Goal: Transaction & Acquisition: Purchase product/service

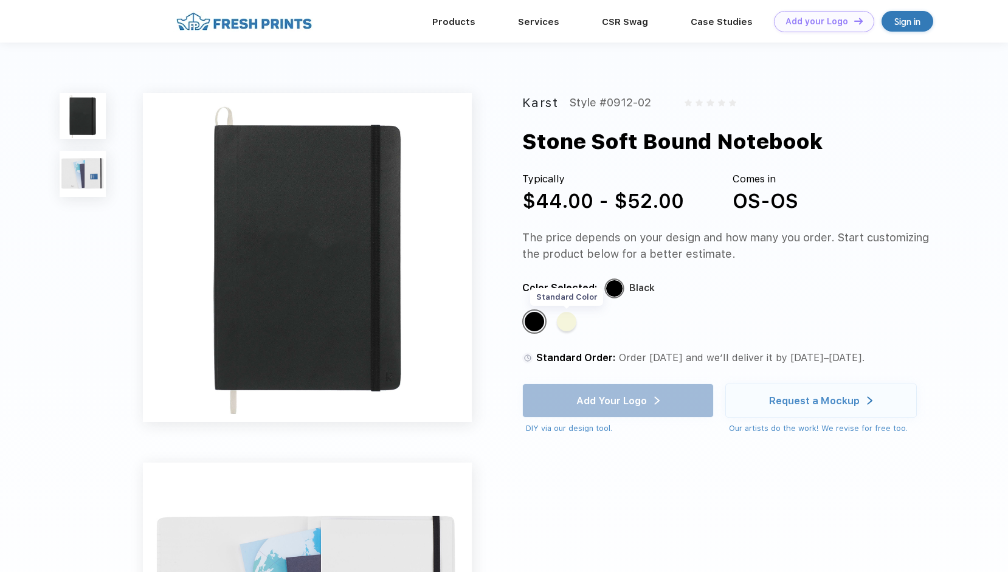
click at [571, 328] on div "Standard Color" at bounding box center [566, 321] width 19 height 19
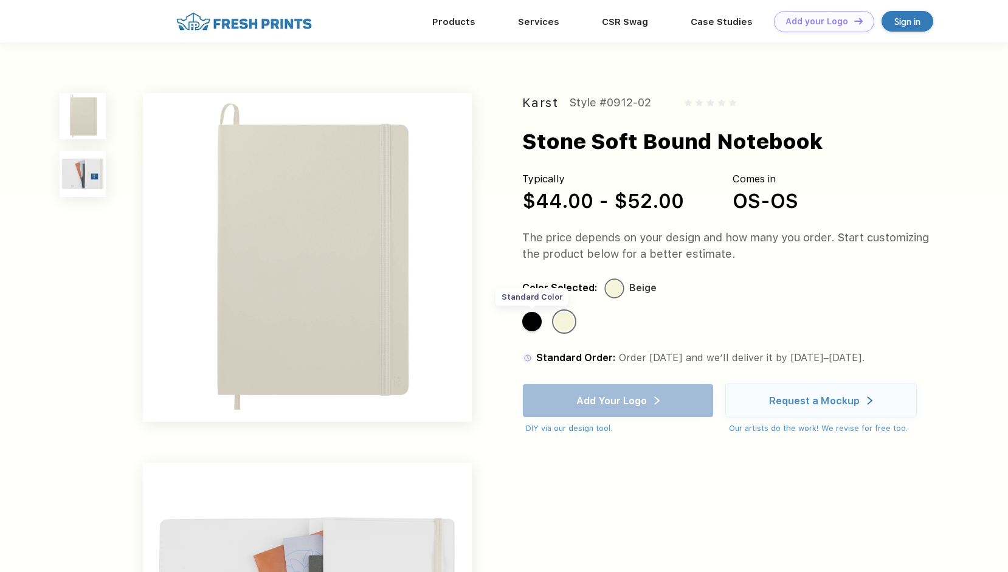
click at [535, 323] on div "Standard Color" at bounding box center [531, 321] width 19 height 19
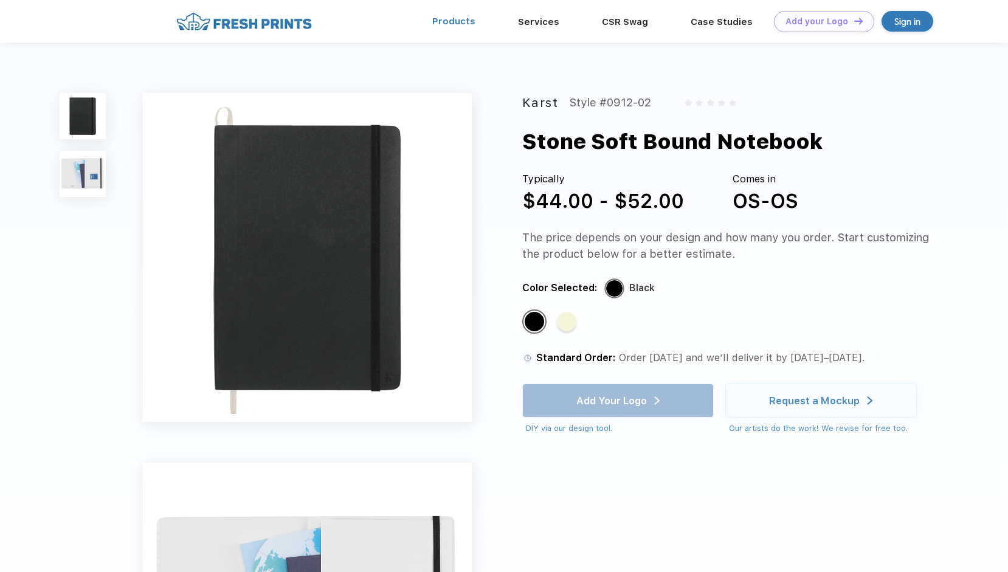
click at [469, 23] on link "Products" at bounding box center [453, 21] width 43 height 11
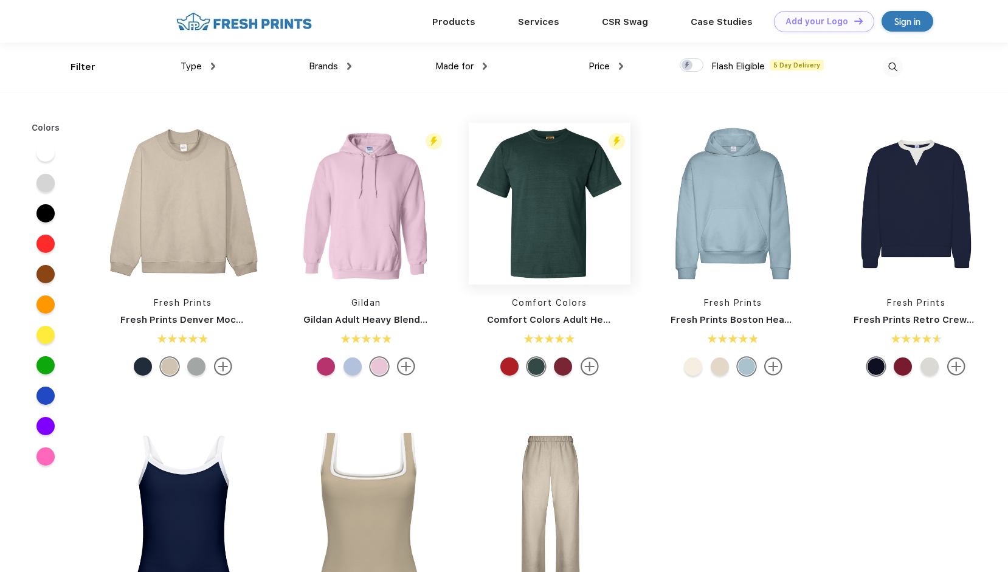
scroll to position [1, 0]
click at [211, 66] on img at bounding box center [213, 65] width 4 height 7
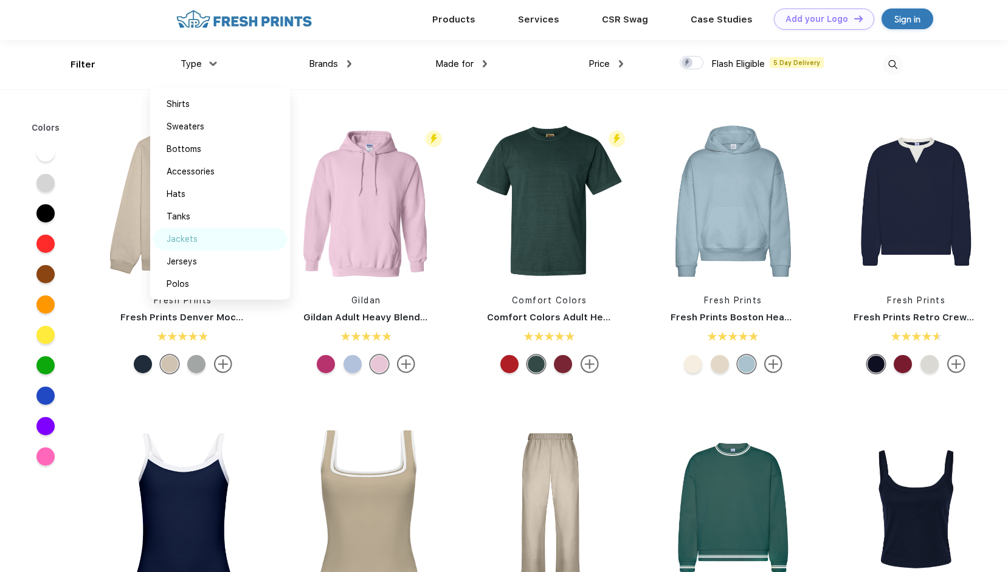
scroll to position [0, 0]
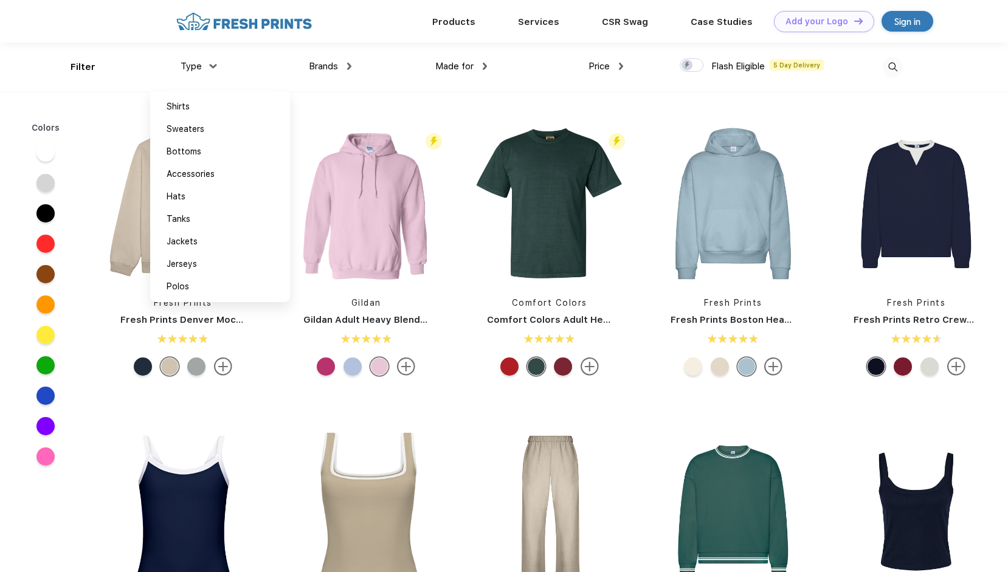
click at [320, 68] on span "Brands" at bounding box center [323, 66] width 29 height 11
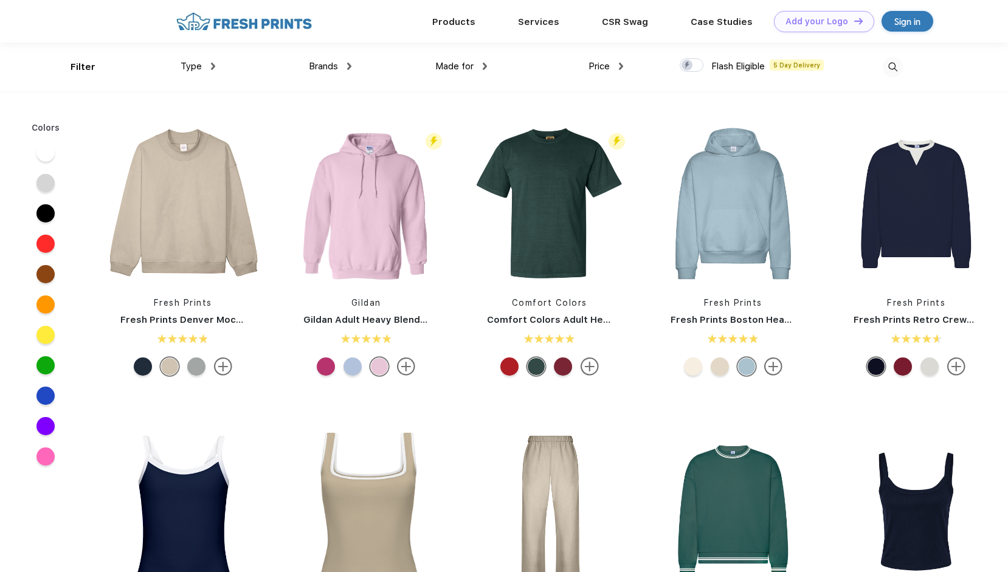
click at [320, 68] on span "Brands" at bounding box center [323, 66] width 29 height 11
click at [351, 67] on img at bounding box center [349, 66] width 4 height 7
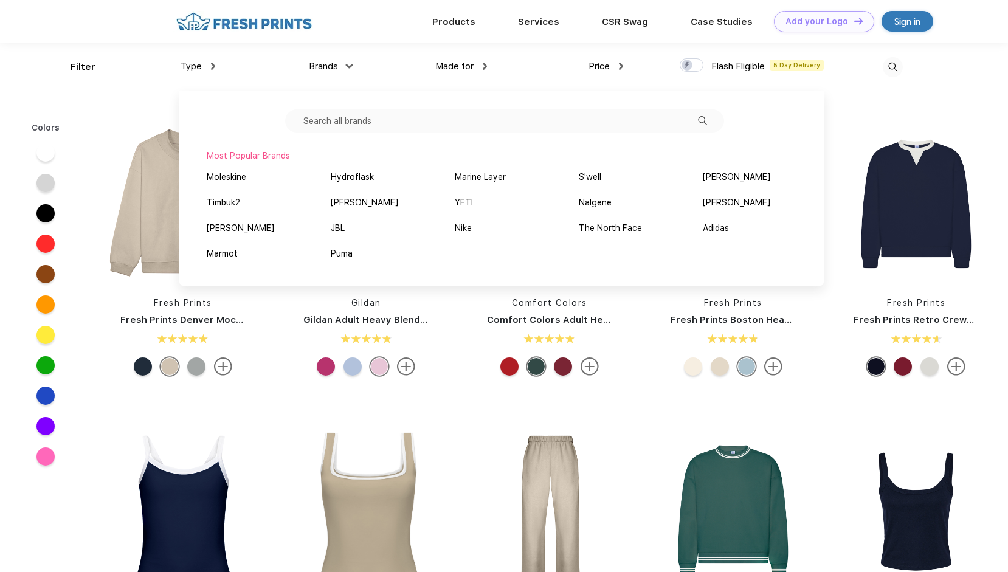
click at [942, 66] on div "Filter Type Shirts Sweaters Bottoms Accessories Hats Tanks Jackets Jerseys Polo…" at bounding box center [504, 67] width 1008 height 49
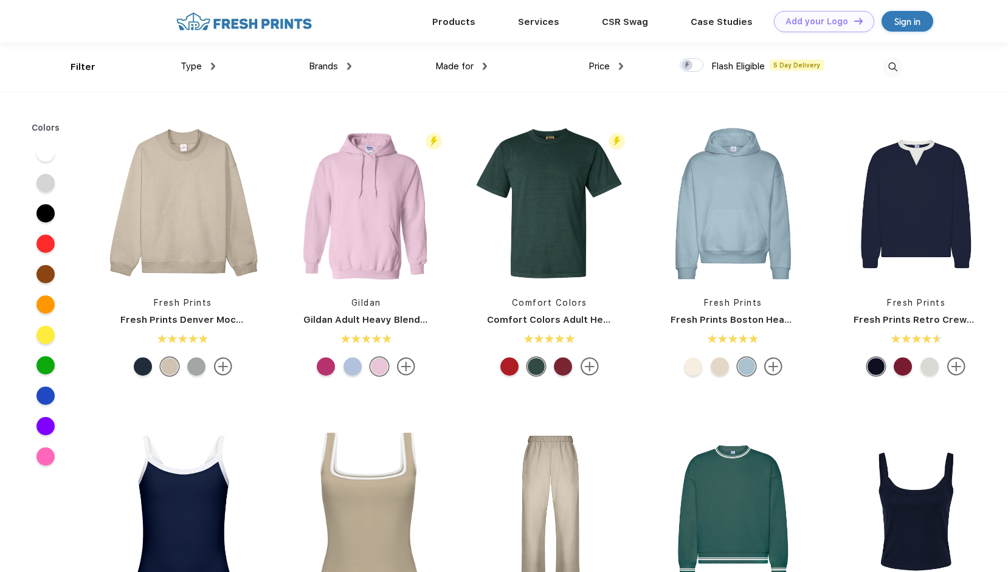
click at [896, 64] on img at bounding box center [893, 67] width 20 height 20
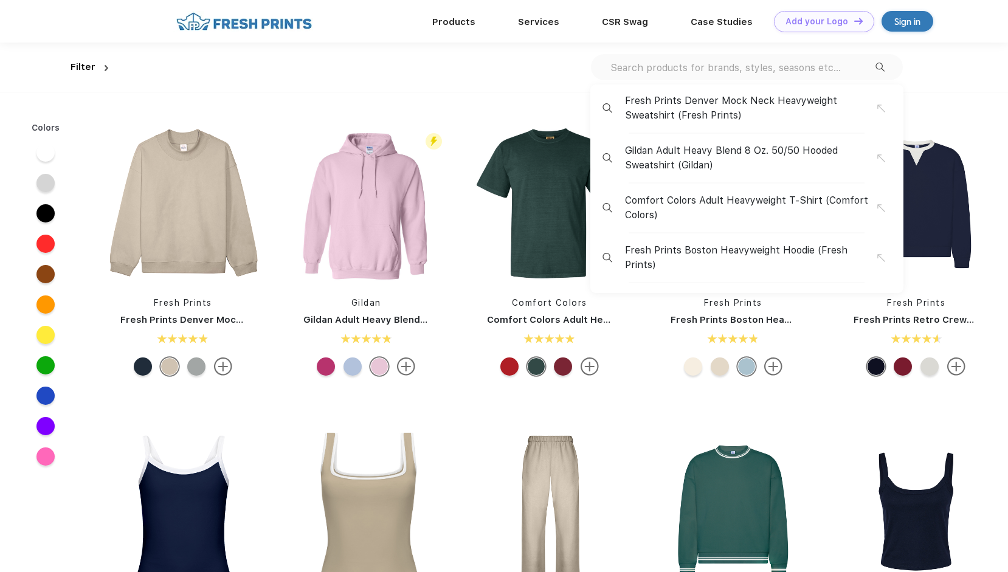
click at [830, 76] on div "Fresh Prints Denver Mock Neck Heavyweight Sweatshirt (Fresh Prints) Gildan Adul…" at bounding box center [747, 67] width 312 height 26
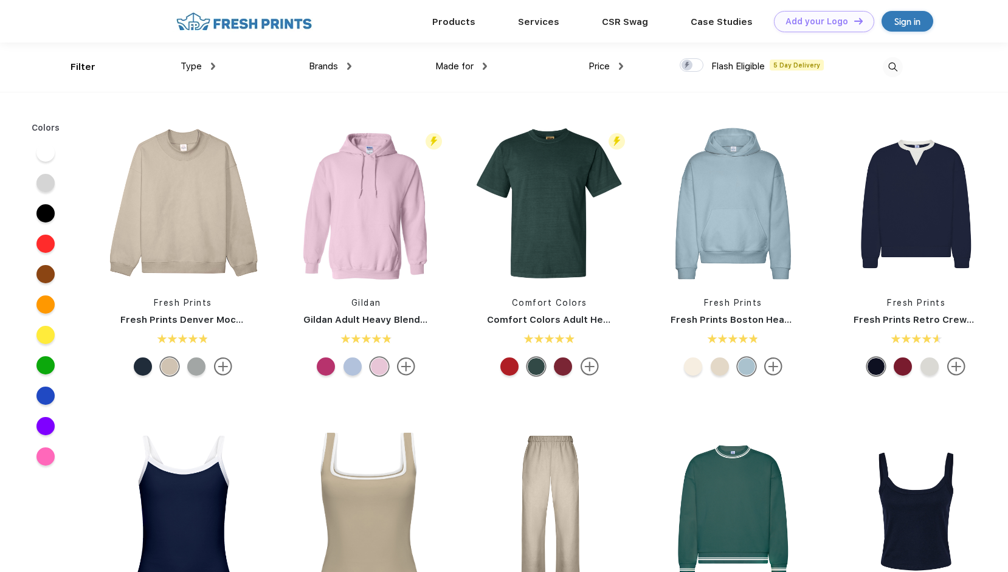
click at [887, 69] on img at bounding box center [893, 67] width 20 height 20
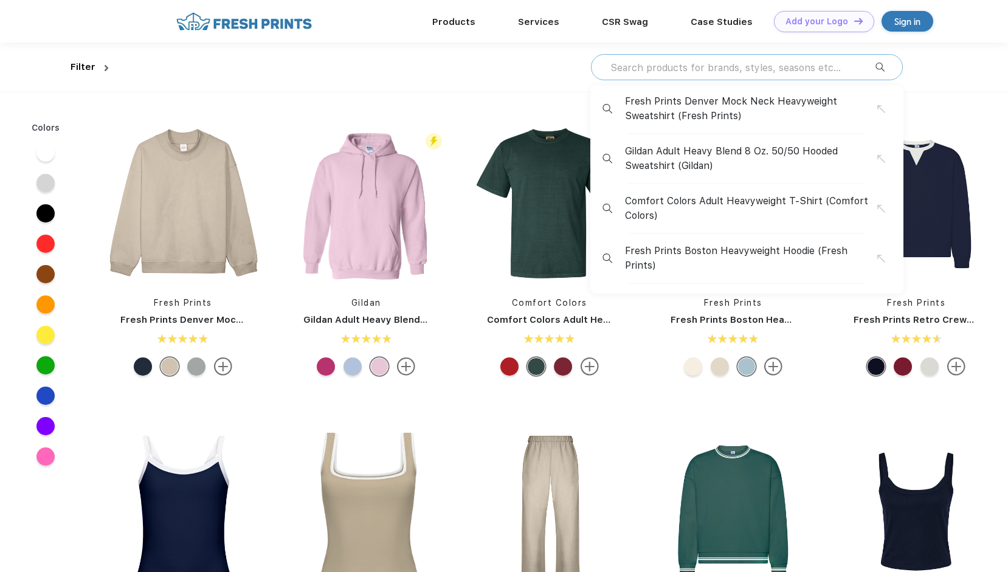
click at [739, 67] on input "text" at bounding box center [742, 67] width 266 height 13
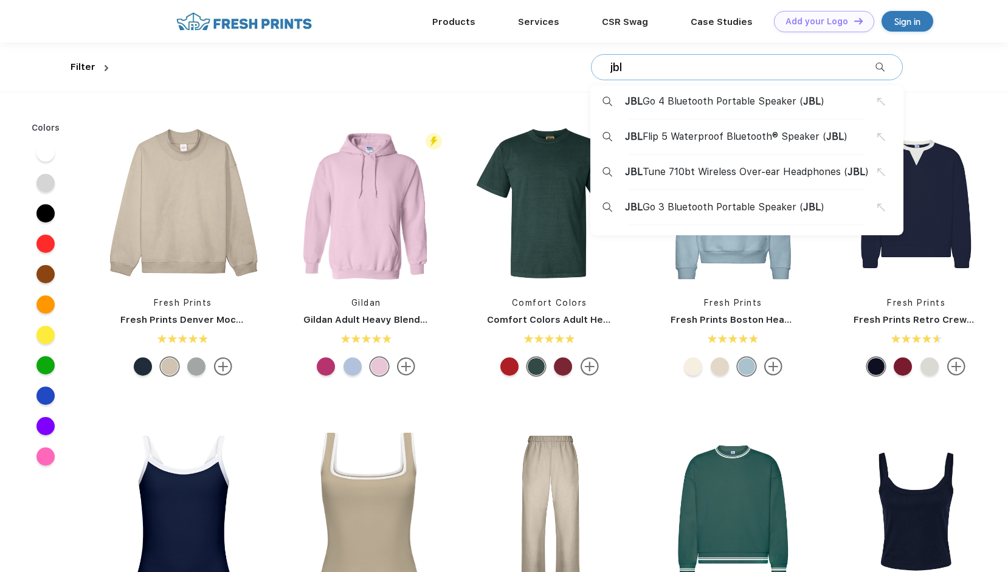
type input "jbl"
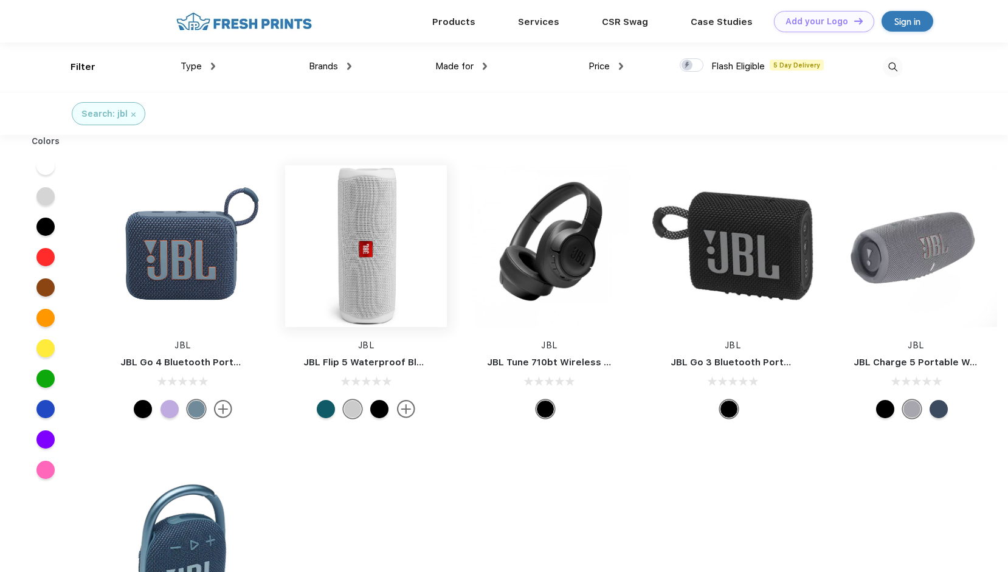
click at [356, 272] on img at bounding box center [366, 246] width 162 height 162
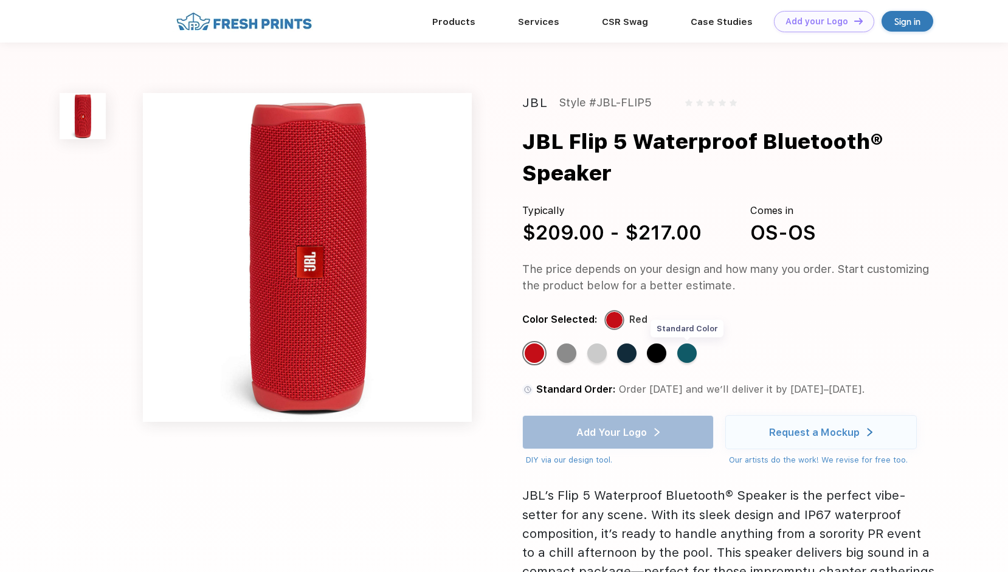
click at [687, 354] on div "Standard Color" at bounding box center [686, 352] width 19 height 19
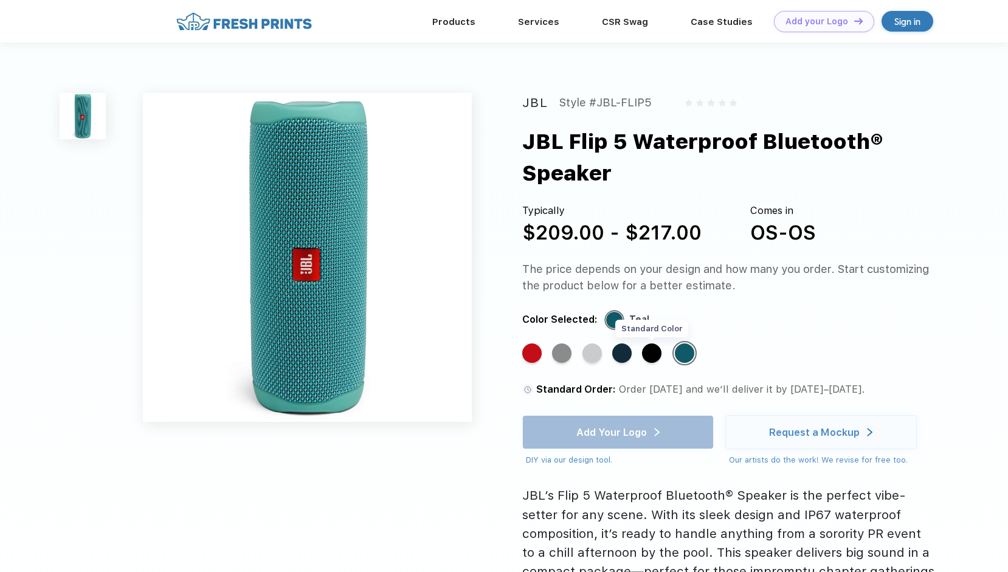
click at [655, 356] on div "Standard Color" at bounding box center [651, 352] width 19 height 19
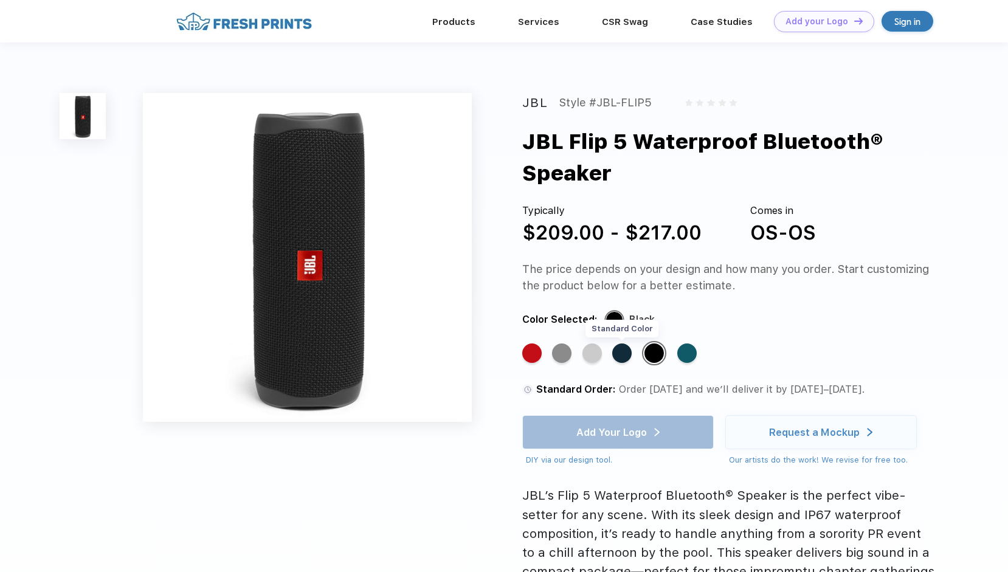
click at [617, 356] on div "Standard Color" at bounding box center [621, 352] width 19 height 19
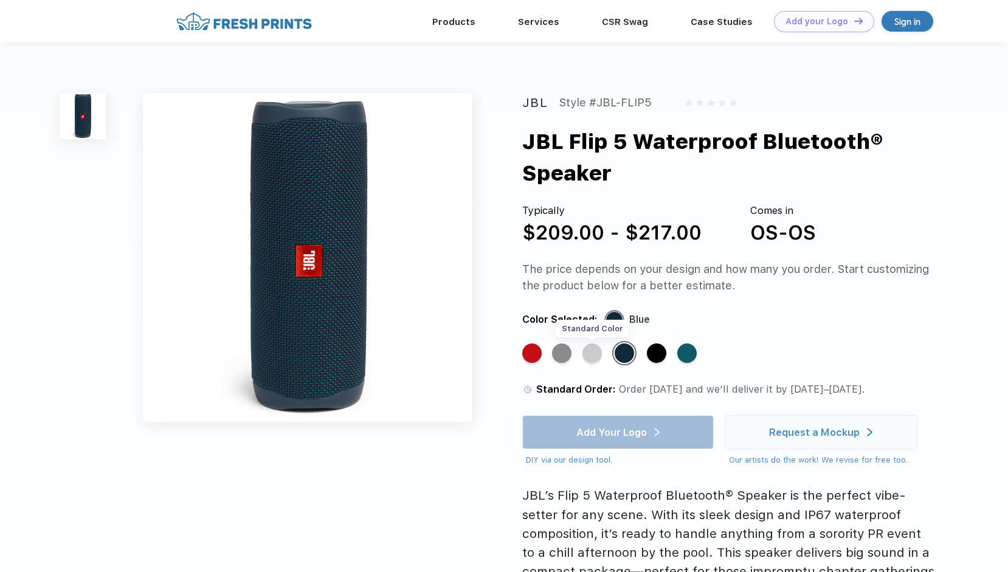
click at [593, 356] on div "Standard Color" at bounding box center [591, 352] width 19 height 19
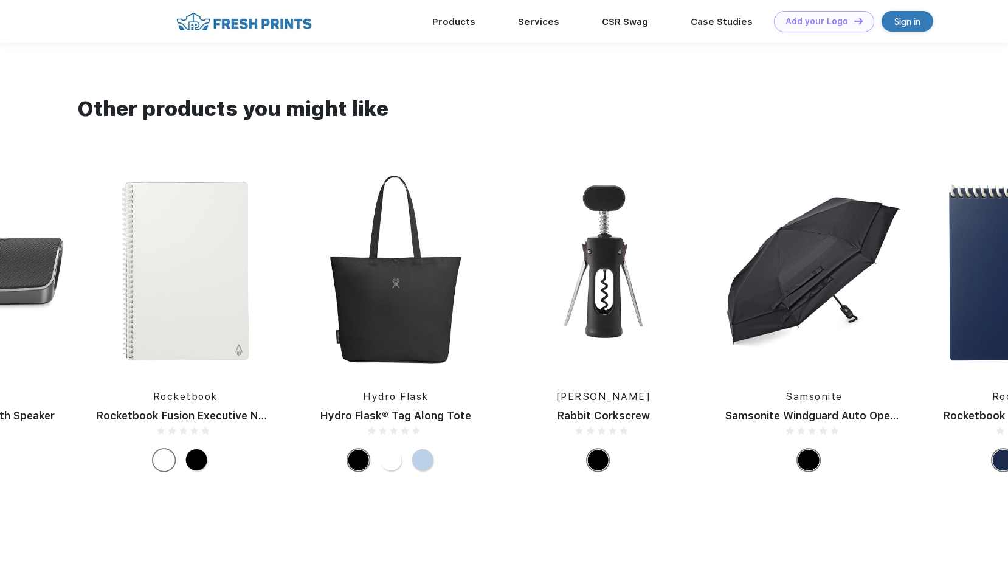
scroll to position [669, 0]
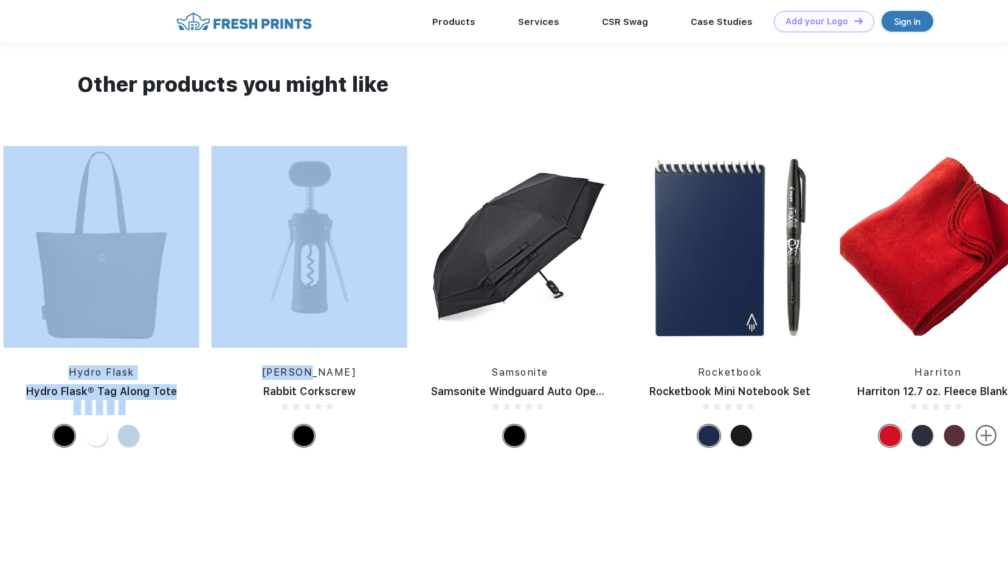
drag, startPoint x: 687, startPoint y: 359, endPoint x: 0, endPoint y: 334, distance: 687.9
click at [0, 334] on div "Manduka eKO® Yoga Mat 5mm Slowtide Slowtide® Quick-Dry Towel It's Go Time It's …" at bounding box center [1009, 299] width 4677 height 307
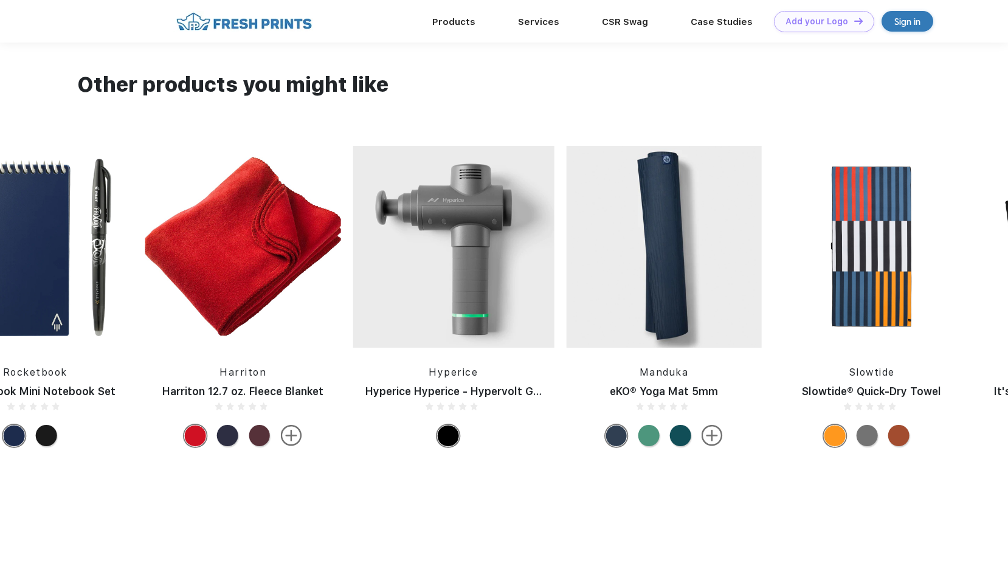
drag, startPoint x: 836, startPoint y: 288, endPoint x: 173, endPoint y: 287, distance: 663.8
click at [173, 287] on div "Manduka eKO® Yoga Mat 5mm Slowtide Slowtide® Quick-Dry Towel It's Go Time It's …" at bounding box center [314, 299] width 4677 height 307
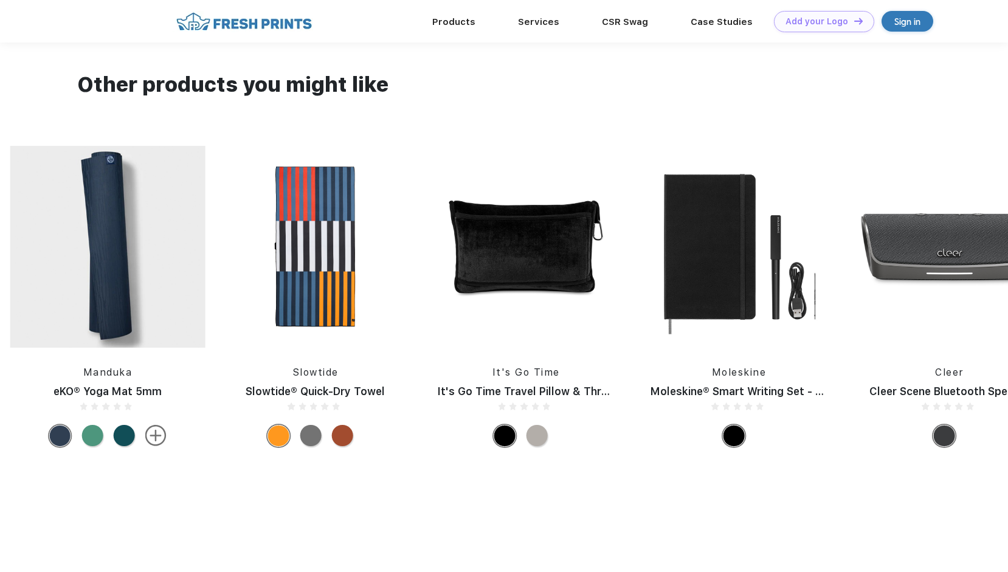
drag, startPoint x: 917, startPoint y: 279, endPoint x: 384, endPoint y: 328, distance: 534.7
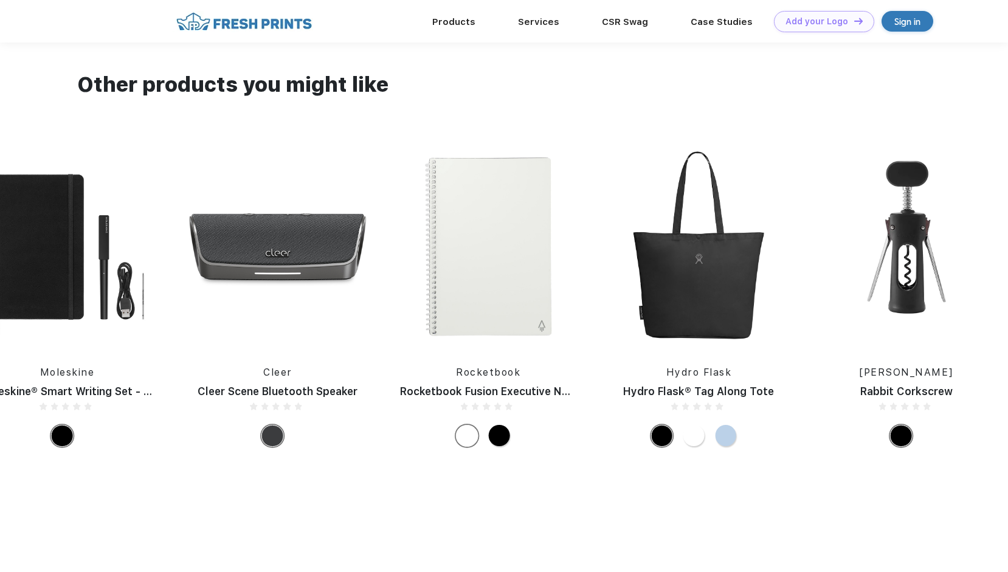
drag, startPoint x: 934, startPoint y: 296, endPoint x: 337, endPoint y: 337, distance: 598.9
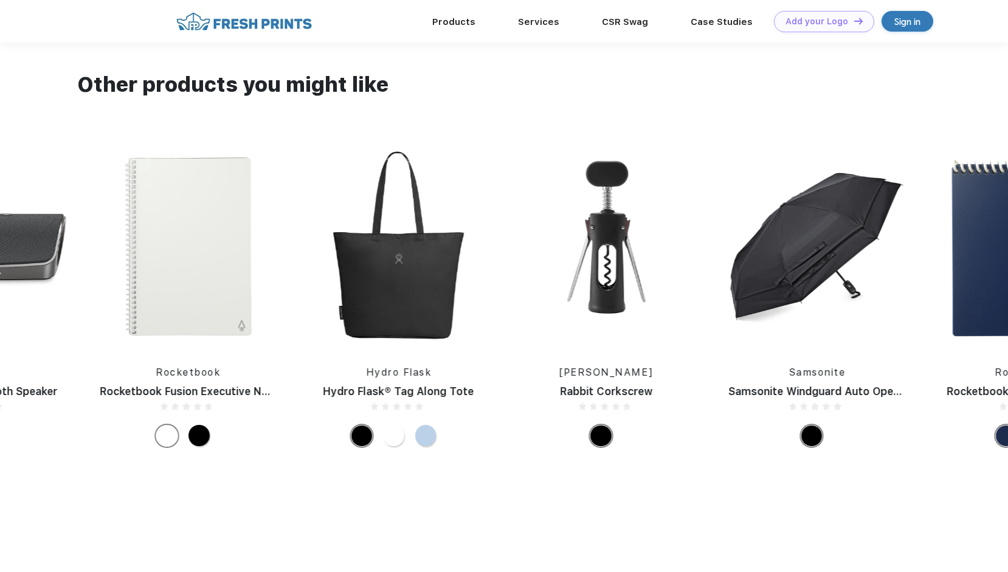
drag, startPoint x: 771, startPoint y: 319, endPoint x: 161, endPoint y: 331, distance: 609.8
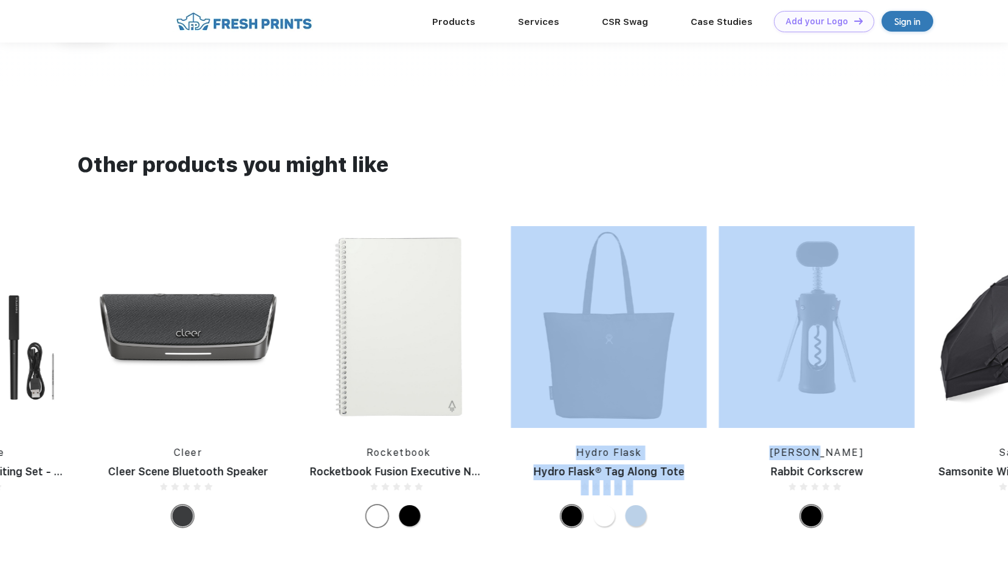
scroll to position [608, 0]
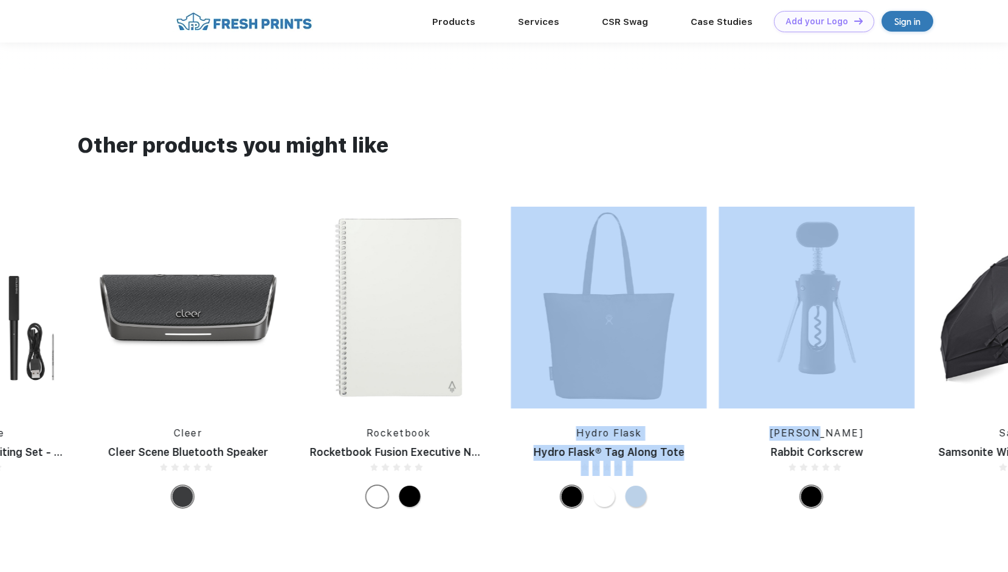
click at [983, 316] on img at bounding box center [1026, 308] width 201 height 202
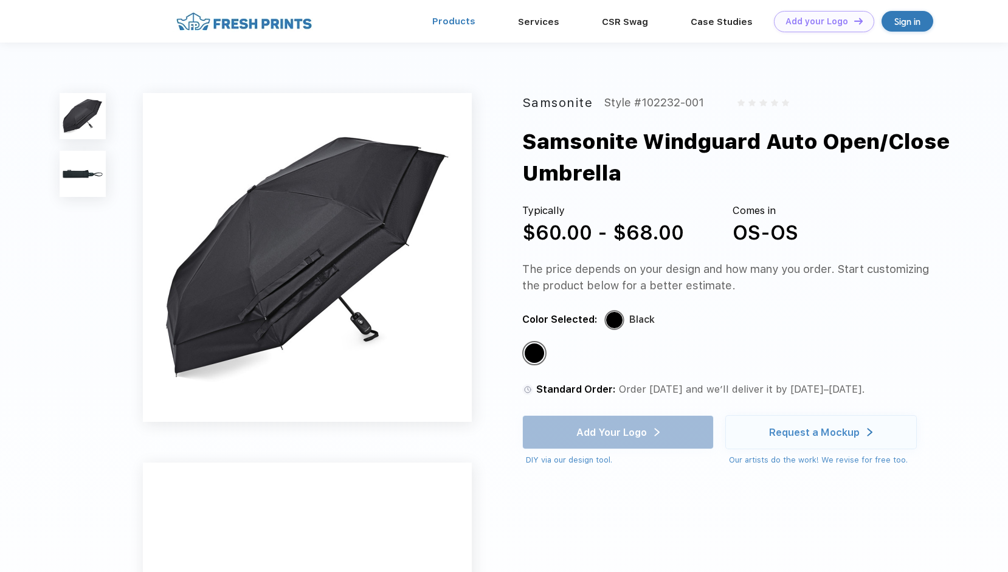
click at [444, 22] on link "Products" at bounding box center [453, 21] width 43 height 11
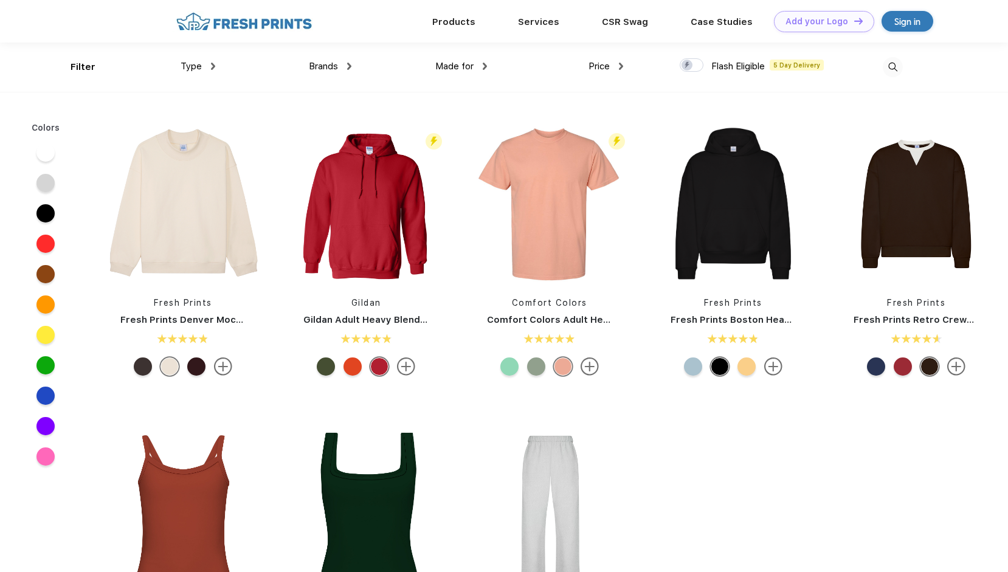
scroll to position [1, 0]
click at [892, 64] on img at bounding box center [893, 67] width 20 height 20
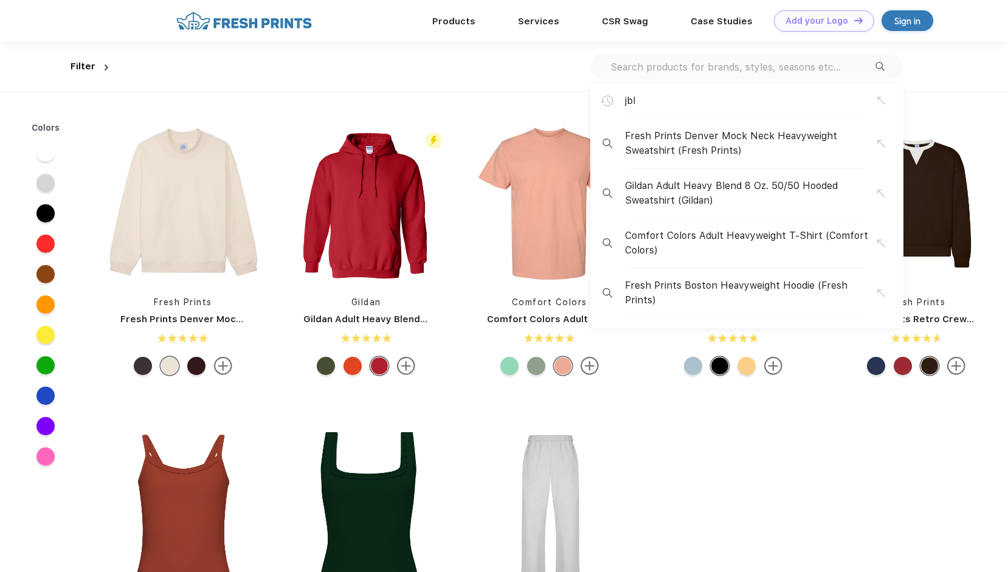
click at [733, 66] on input "text" at bounding box center [742, 66] width 266 height 13
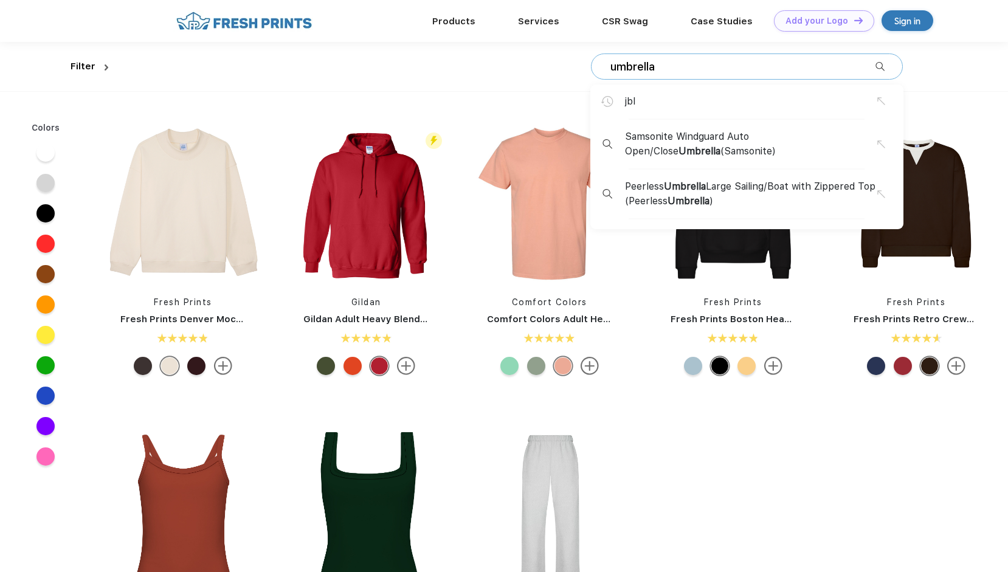
type input "umbrella"
